Goal: Task Accomplishment & Management: Manage account settings

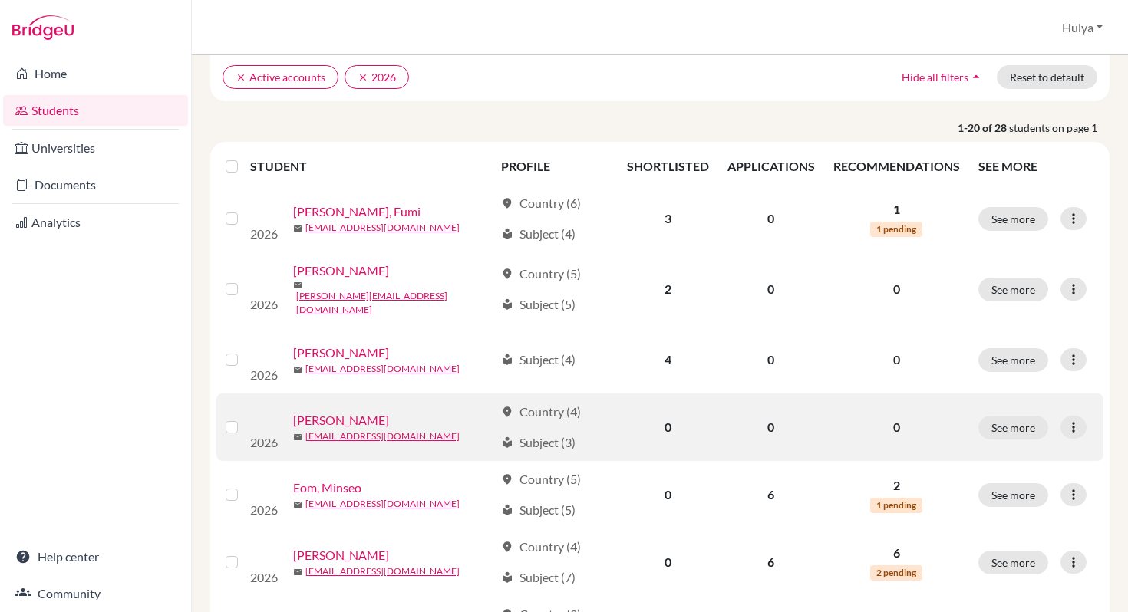
scroll to position [143, 0]
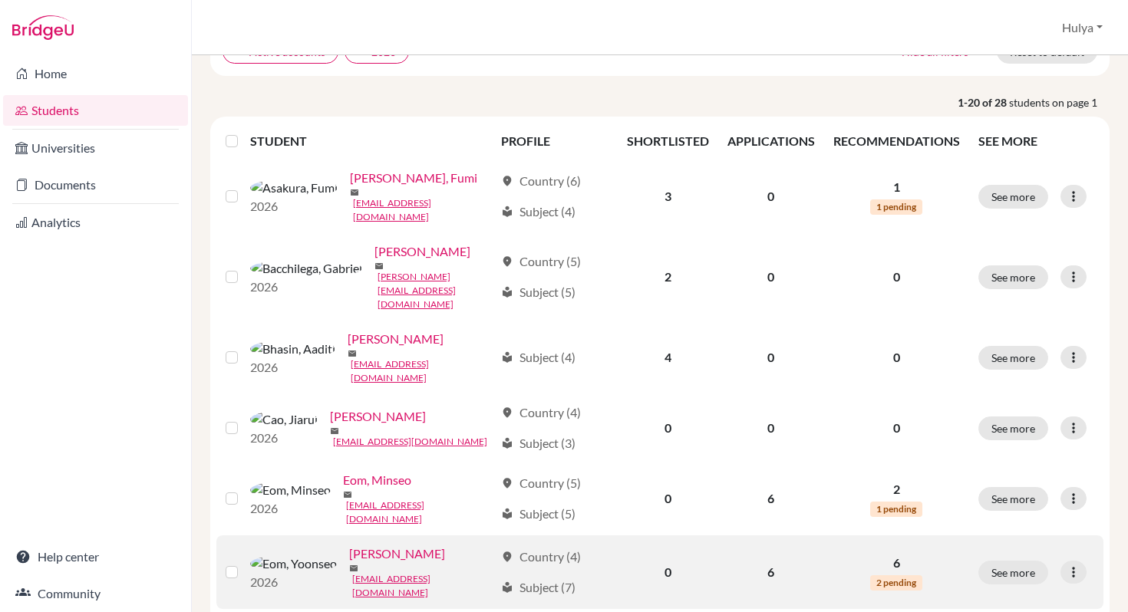
click at [349, 545] on link "[PERSON_NAME]" at bounding box center [397, 554] width 96 height 18
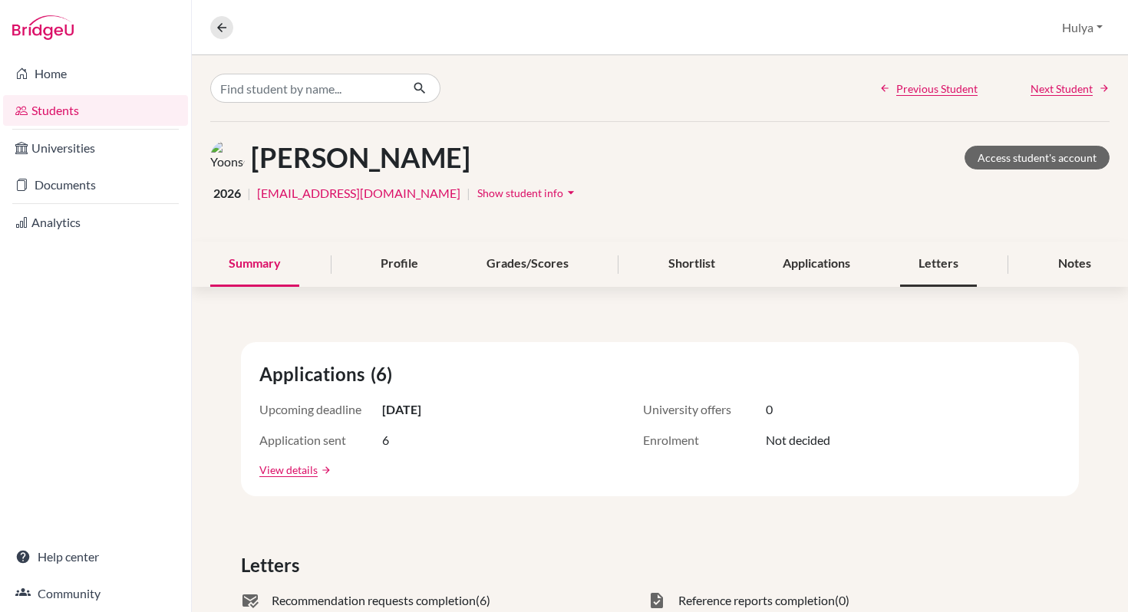
click at [915, 261] on div "Letters" at bounding box center [938, 264] width 77 height 45
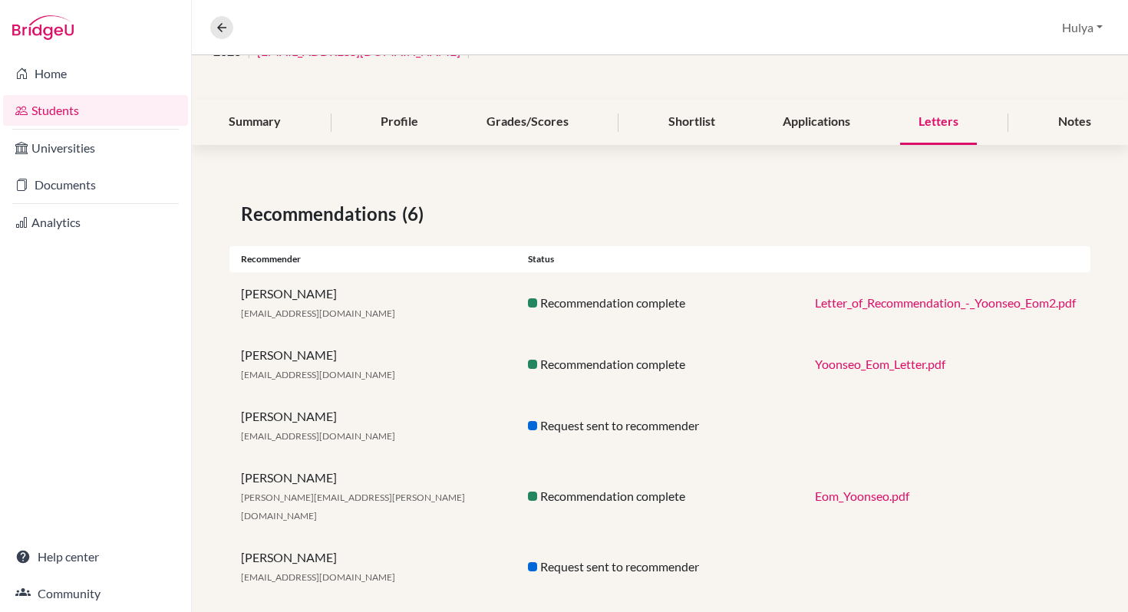
scroll to position [207, 0]
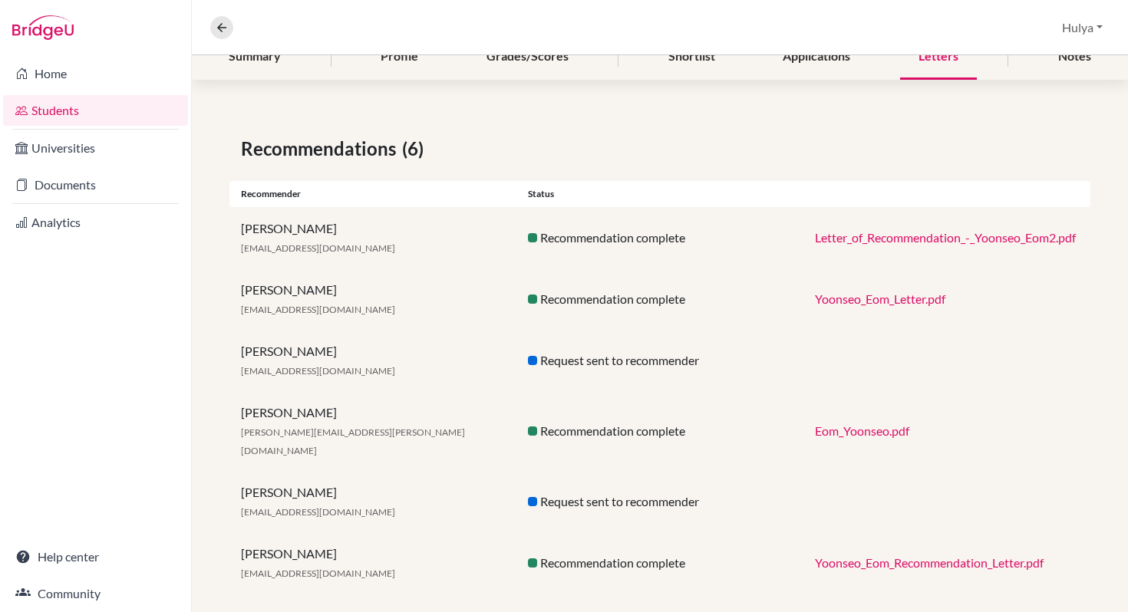
click at [903, 554] on div "Yoonseo_Eom_Recommendation_Letter.pdf" at bounding box center [947, 563] width 287 height 18
click at [898, 556] on link "Yoonseo_Eom_Recommendation_Letter.pdf" at bounding box center [929, 563] width 229 height 15
